Goal: Register for event/course

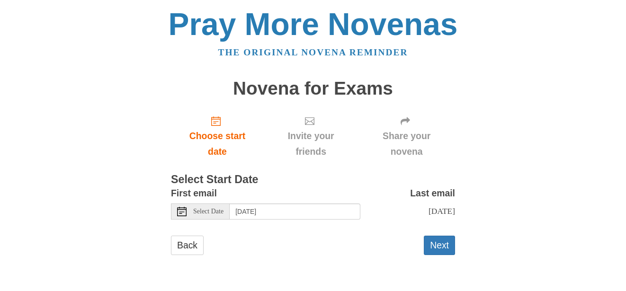
click at [212, 209] on span "Select Date" at bounding box center [208, 211] width 30 height 7
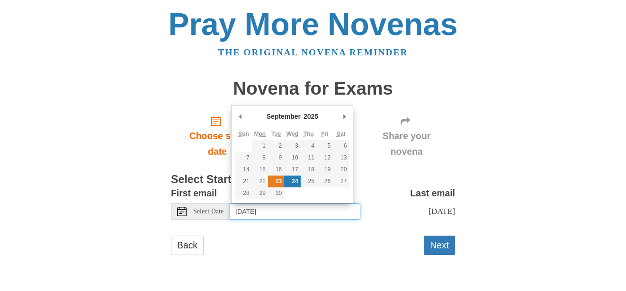
type input "Tuesday, September 23rd"
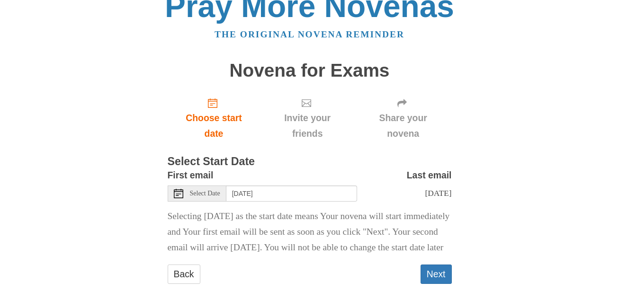
scroll to position [54, 0]
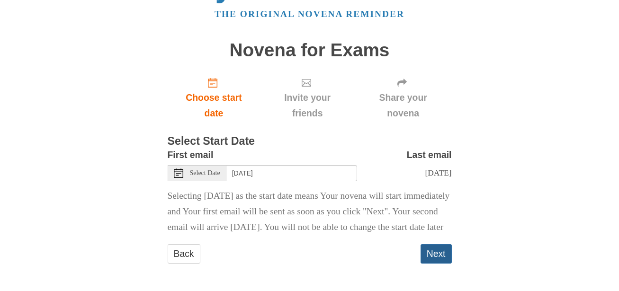
click at [439, 261] on button "Next" at bounding box center [435, 253] width 31 height 19
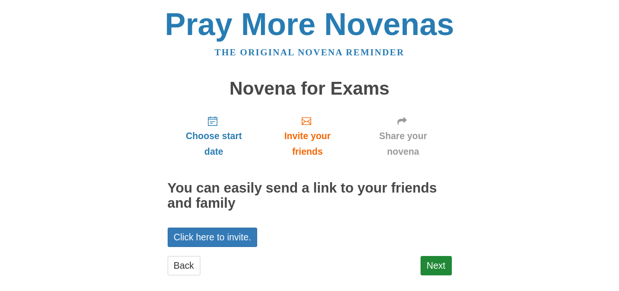
scroll to position [12, 0]
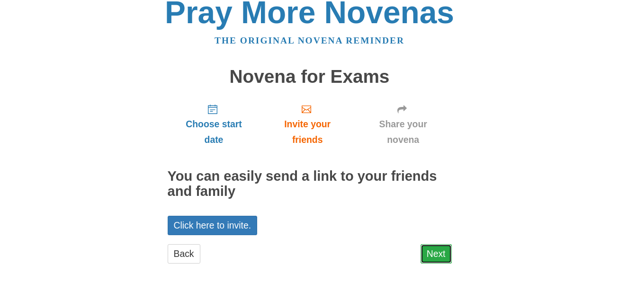
click at [433, 249] on link "Next" at bounding box center [435, 253] width 31 height 19
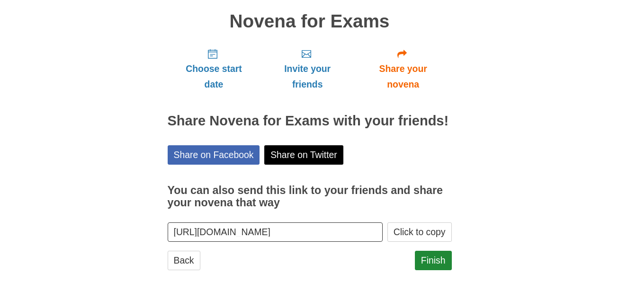
scroll to position [74, 0]
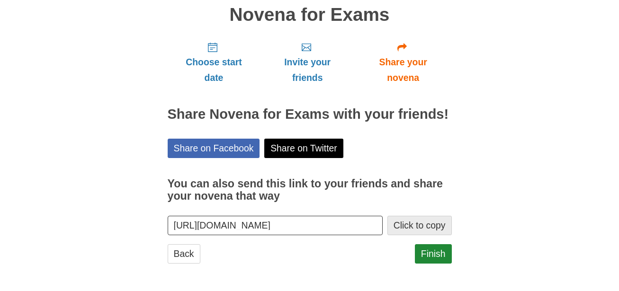
click at [415, 229] on button "Click to copy" at bounding box center [419, 225] width 64 height 19
click at [435, 260] on link "Finish" at bounding box center [433, 253] width 37 height 19
